Goal: Task Accomplishment & Management: Manage account settings

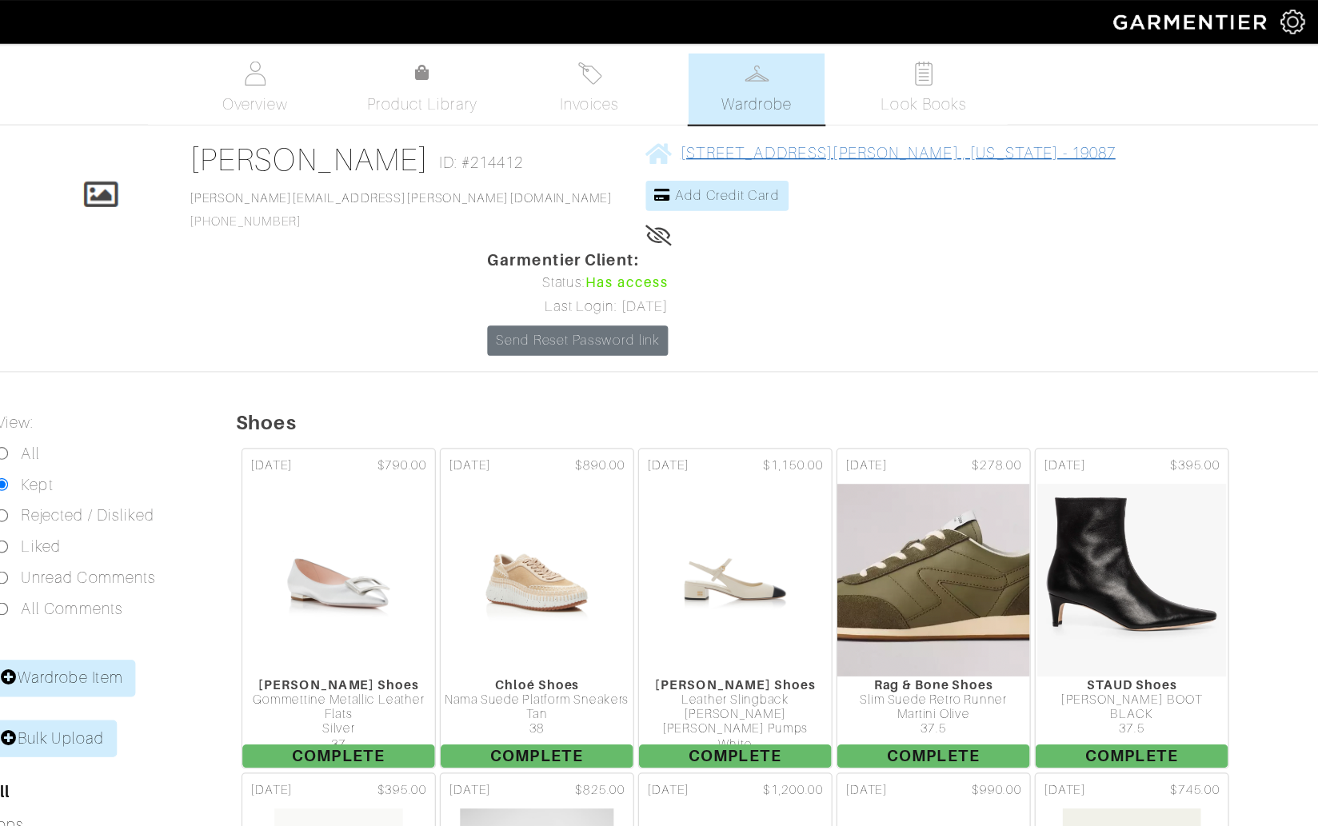
drag, startPoint x: 1002, startPoint y: 128, endPoint x: 672, endPoint y: 129, distance: 330.2
click at [673, 132] on div "Click To Edit Rosemary Jones ID: #214412 rosemary.c.jones@icloud.com 516-660-31…" at bounding box center [706, 204] width 911 height 177
copy span "424 Woodland Avenue Wayne , Pennsylvania - 19087"
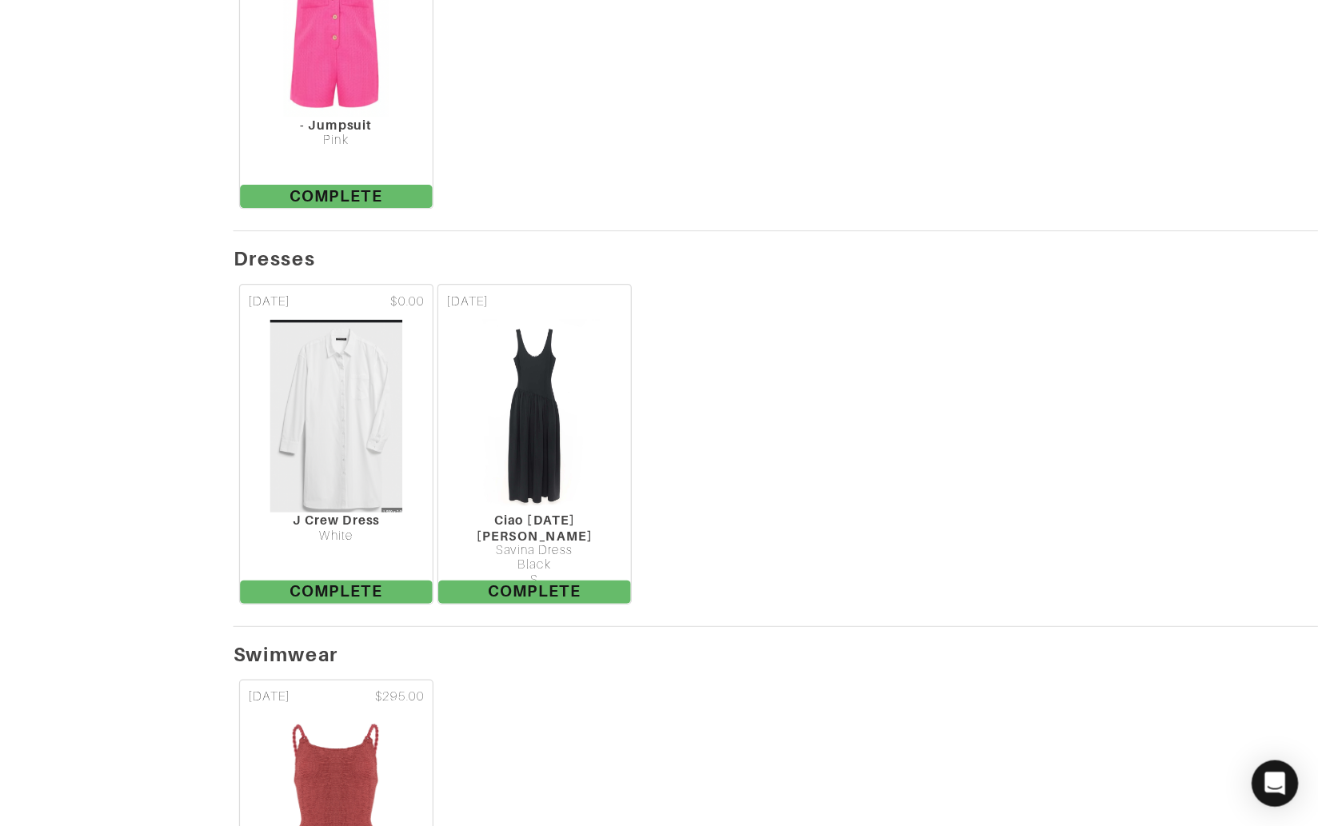
scroll to position [13107, 0]
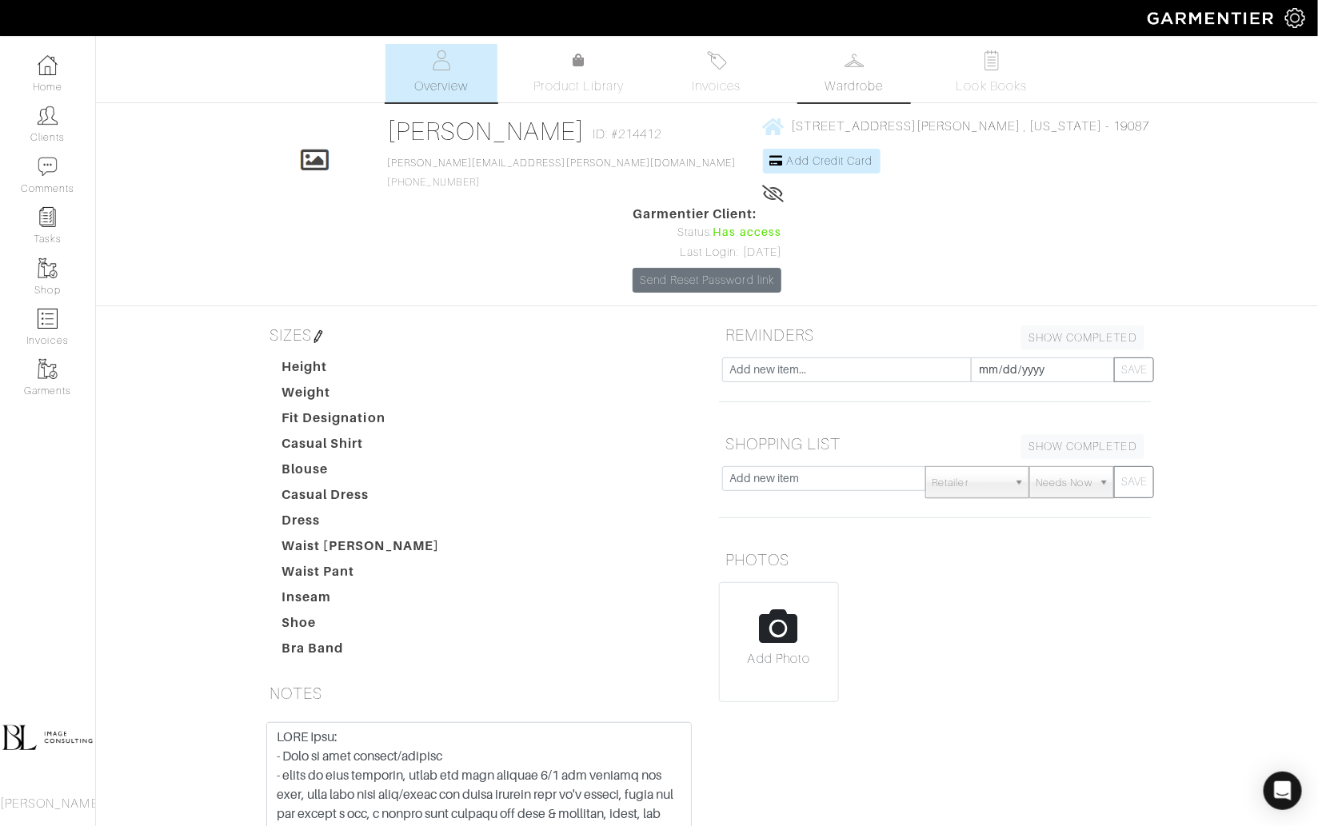
click at [877, 82] on span "Wardrobe" at bounding box center [854, 86] width 58 height 19
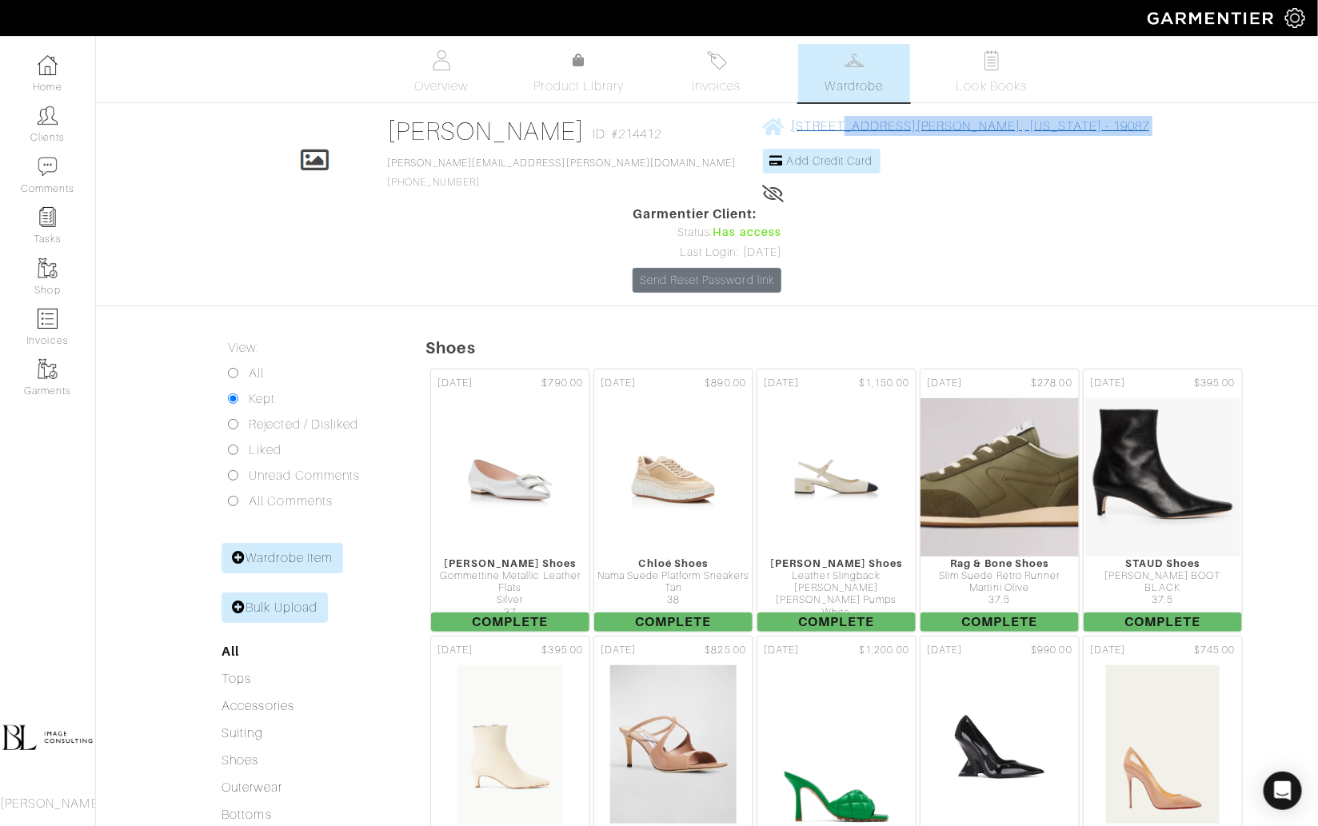
drag, startPoint x: 1003, startPoint y: 125, endPoint x: 684, endPoint y: 118, distance: 319.1
click at [684, 118] on div "Click To Edit Rosemary Jones ID: #214412 rosemary.c.jones@icloud.com 516-660-31…" at bounding box center [706, 204] width 911 height 177
copy div "424 Woodland Avenue Wayne , Pennsylvania - 19087 Add Credit Card"
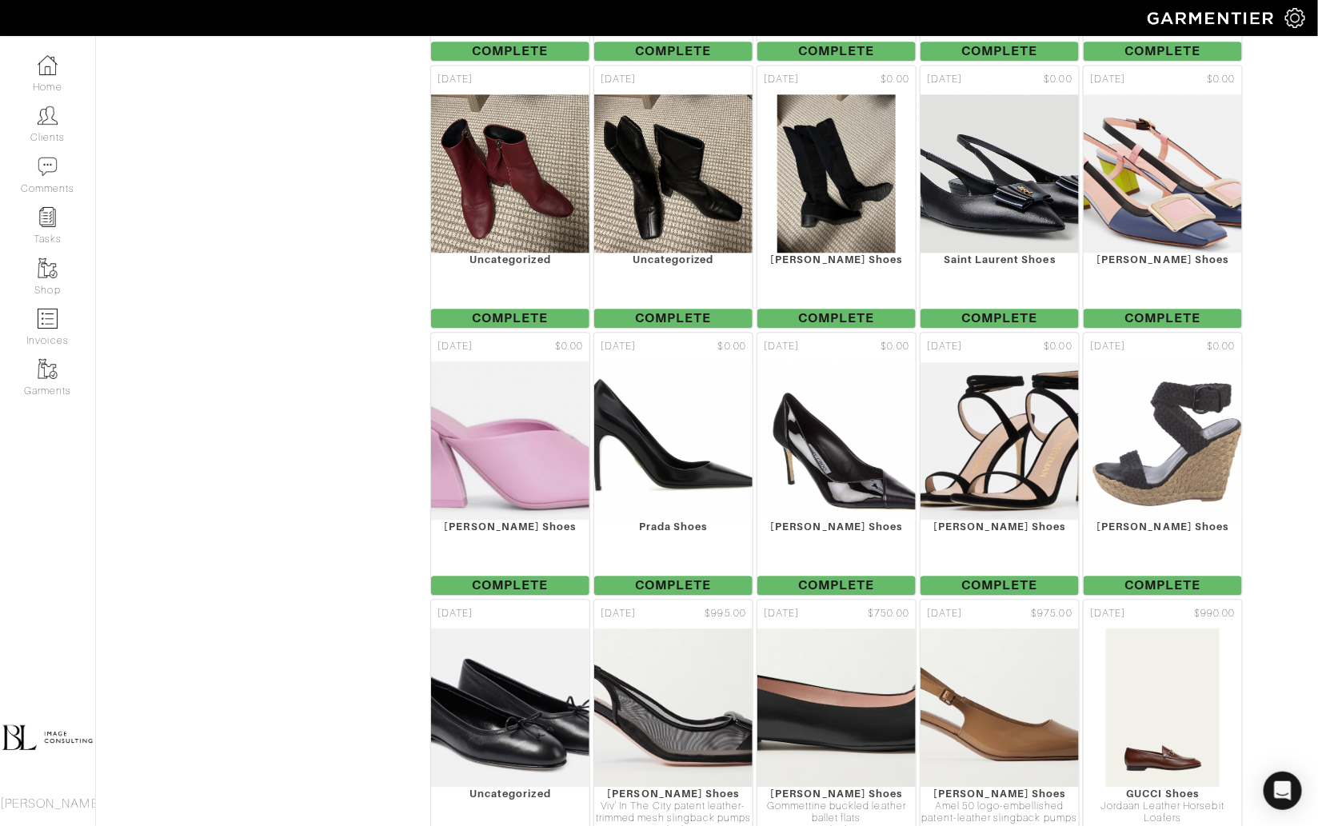
scroll to position [1982, 0]
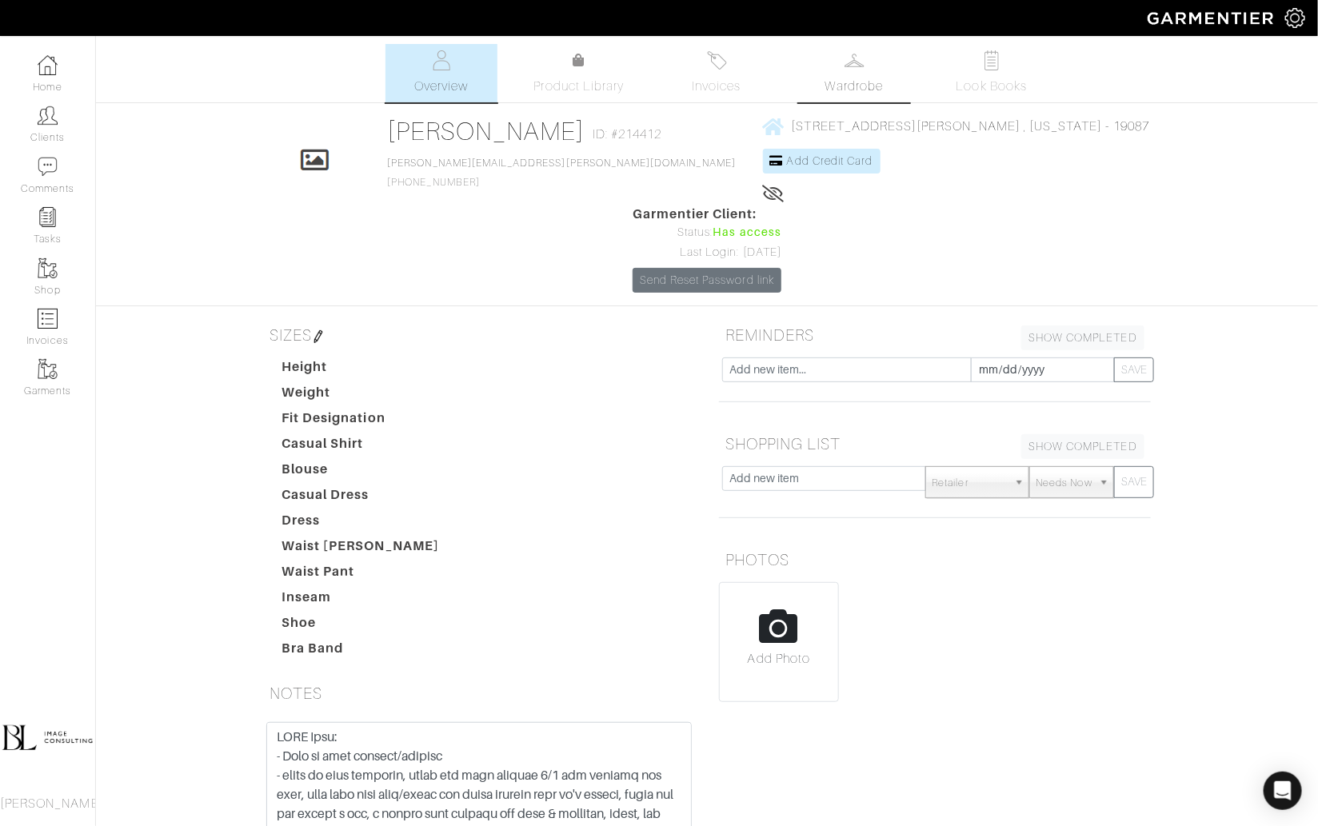
click at [849, 90] on span "Wardrobe" at bounding box center [854, 86] width 58 height 19
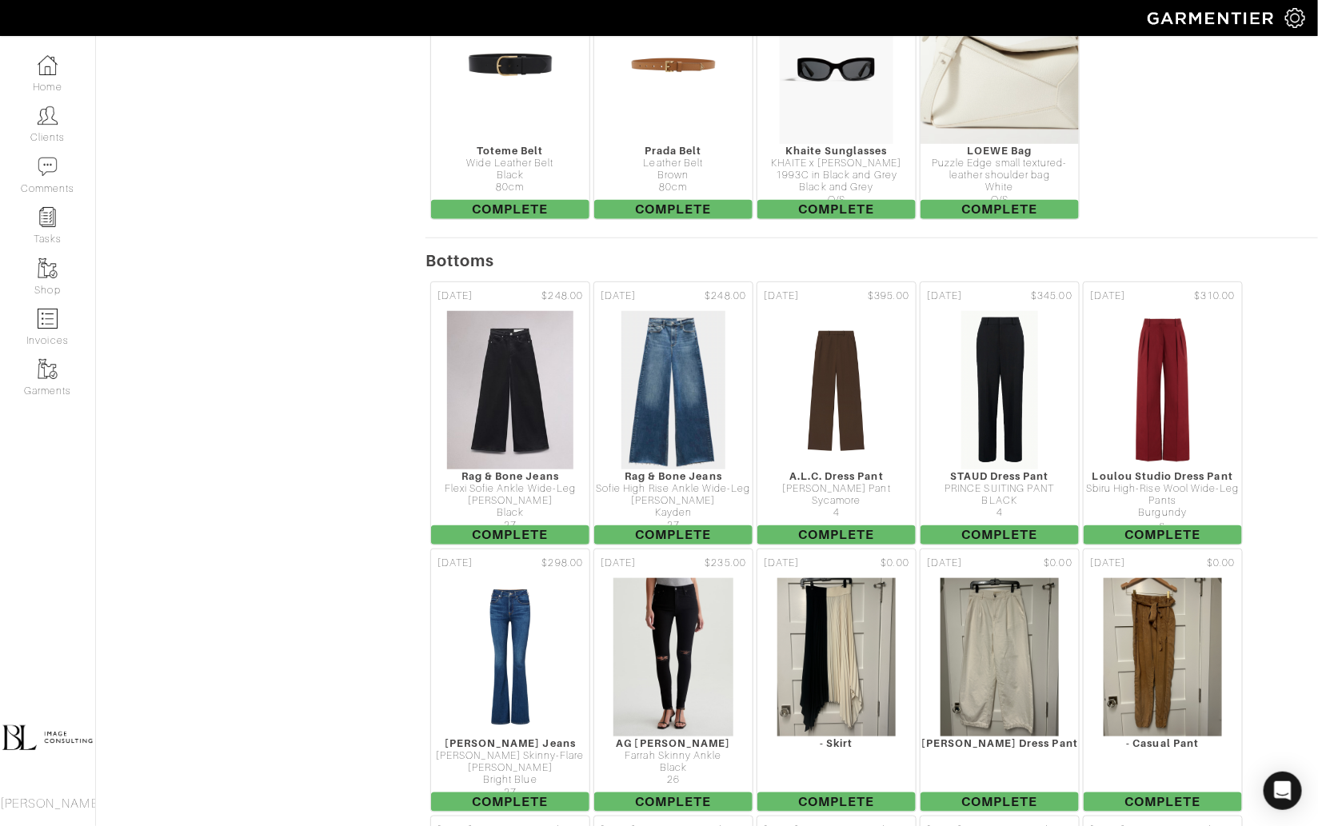
scroll to position [8497, 0]
